Goal: Download file/media

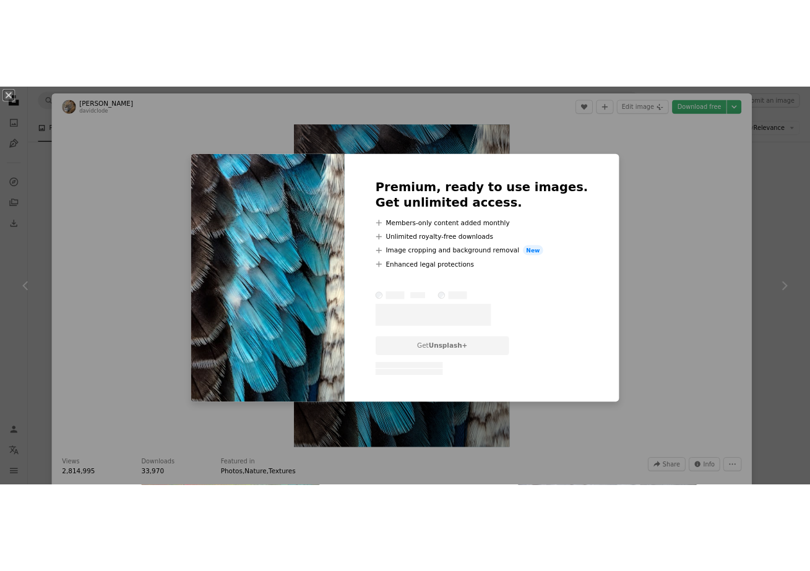
scroll to position [124, 0]
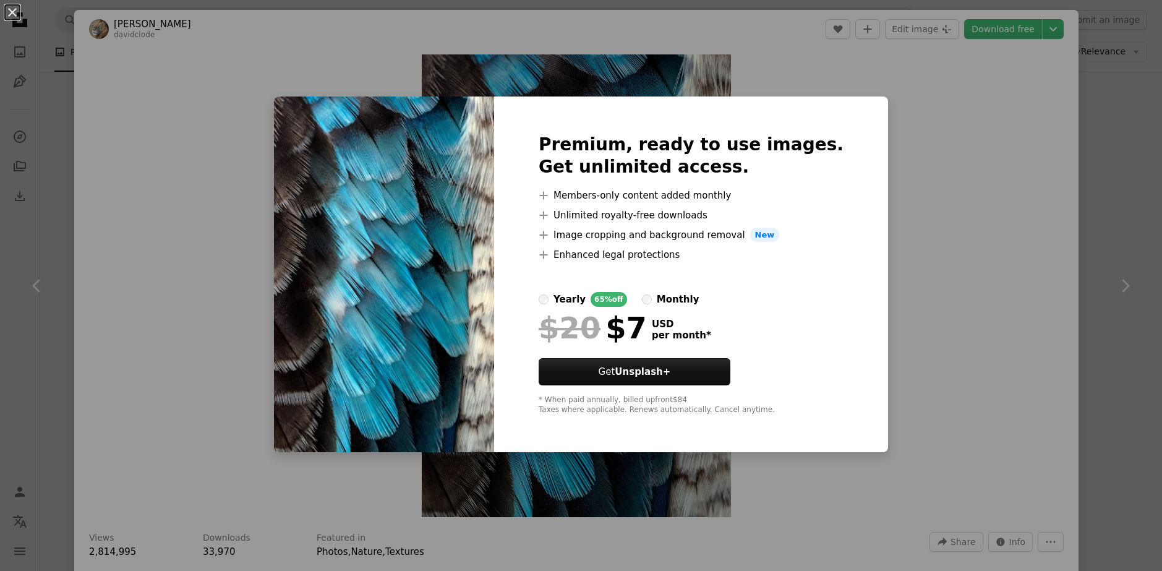
click at [885, 176] on div "An X shape Premium, ready to use images. Get unlimited access. A plus sign Memb…" at bounding box center [581, 285] width 1162 height 571
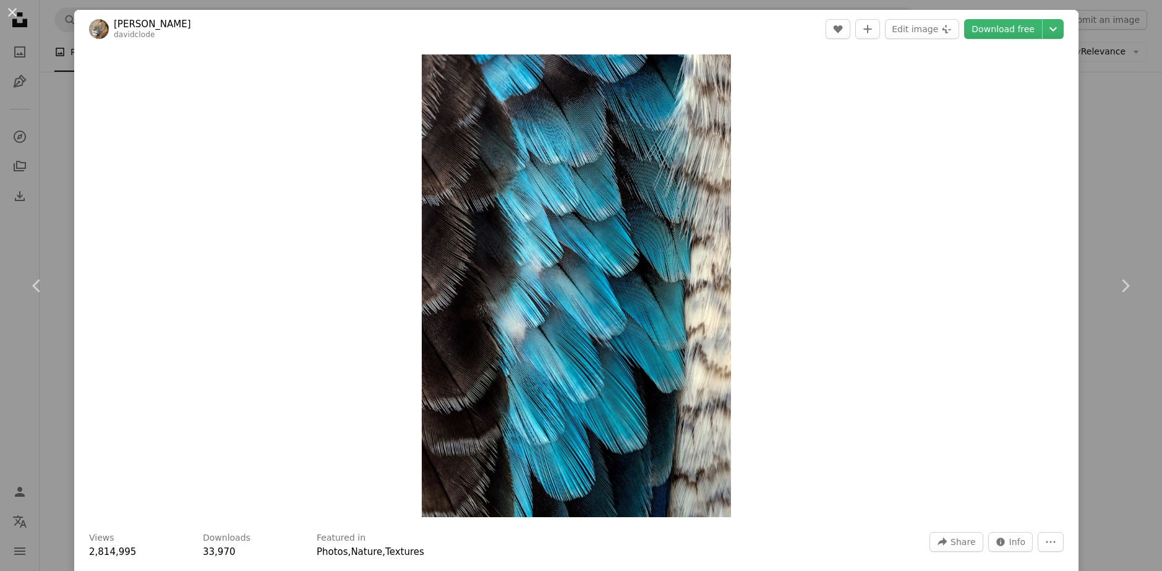
drag, startPoint x: 669, startPoint y: 232, endPoint x: 892, endPoint y: 202, distance: 224.7
click at [892, 202] on div "Zoom in" at bounding box center [576, 285] width 1005 height 475
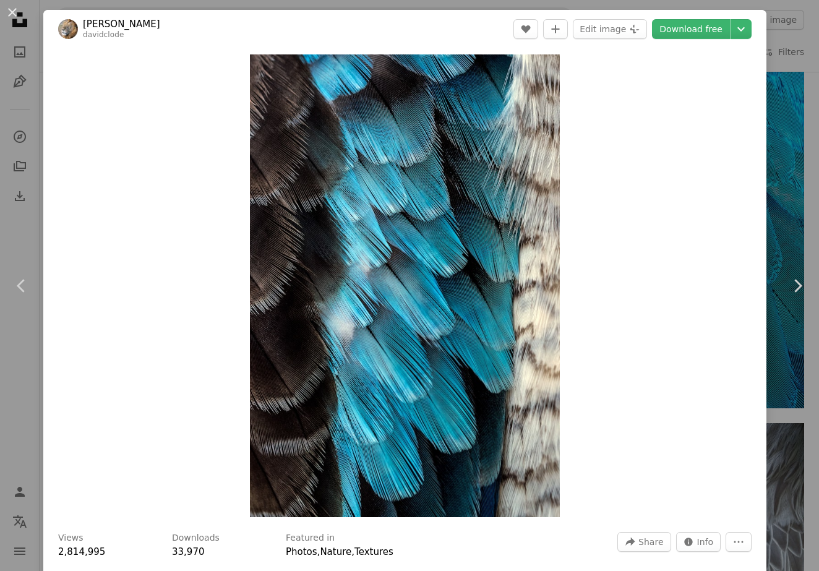
click at [791, 70] on div "An X shape Chevron left Chevron right [PERSON_NAME] davidclode A heart A plus s…" at bounding box center [409, 285] width 819 height 571
